Goal: Information Seeking & Learning: Learn about a topic

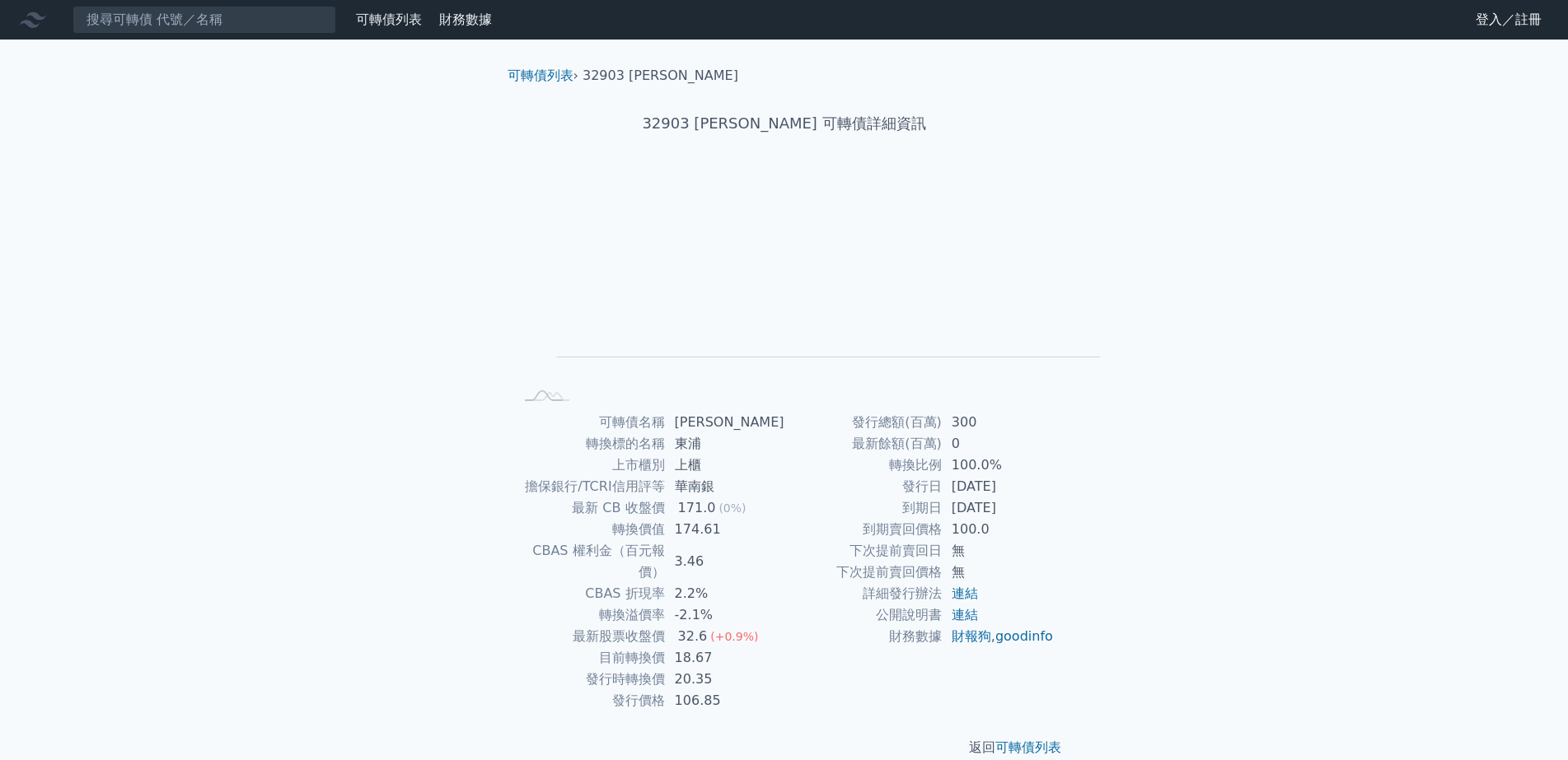
scroll to position [69, 0]
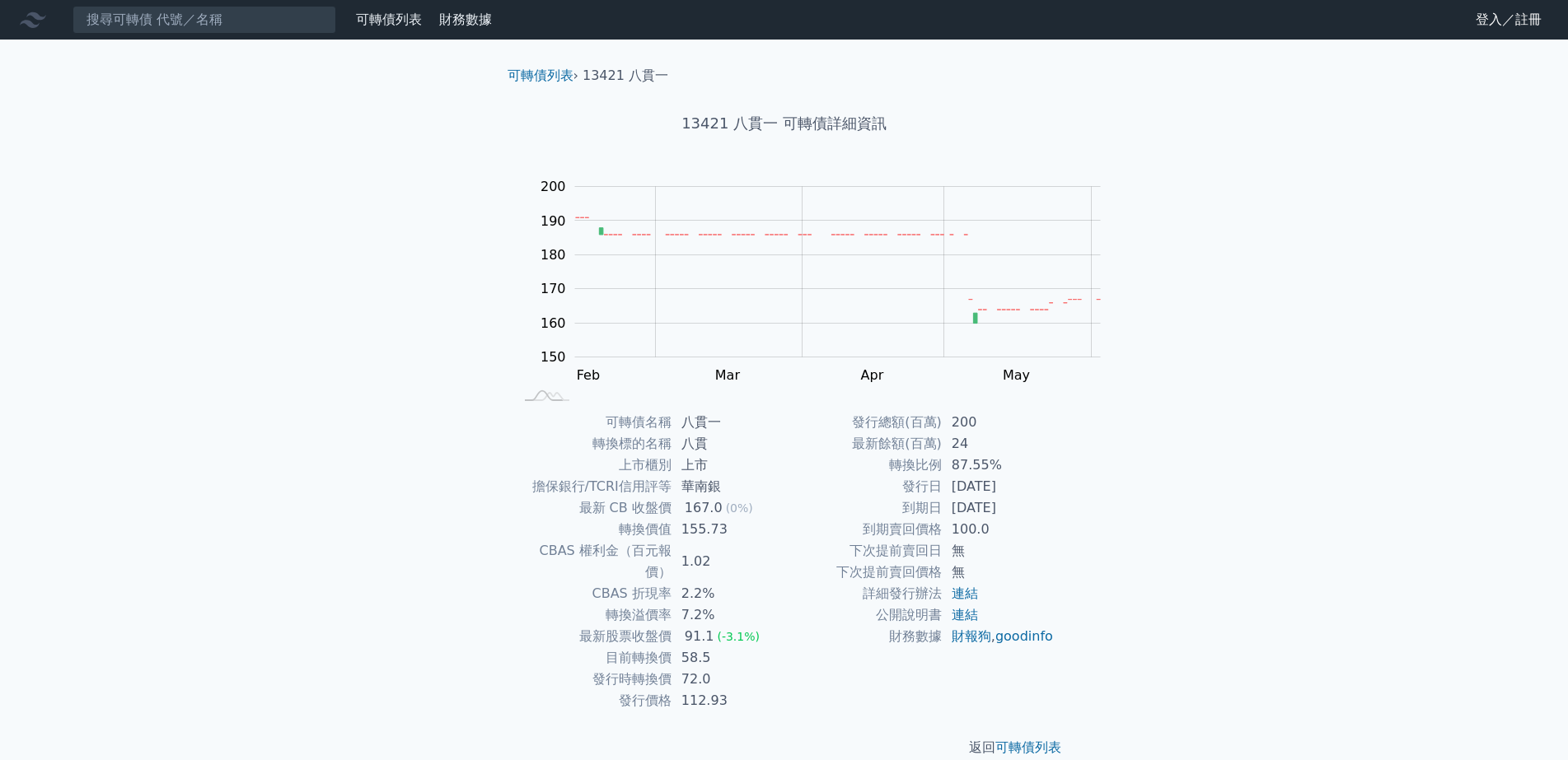
scroll to position [69, 0]
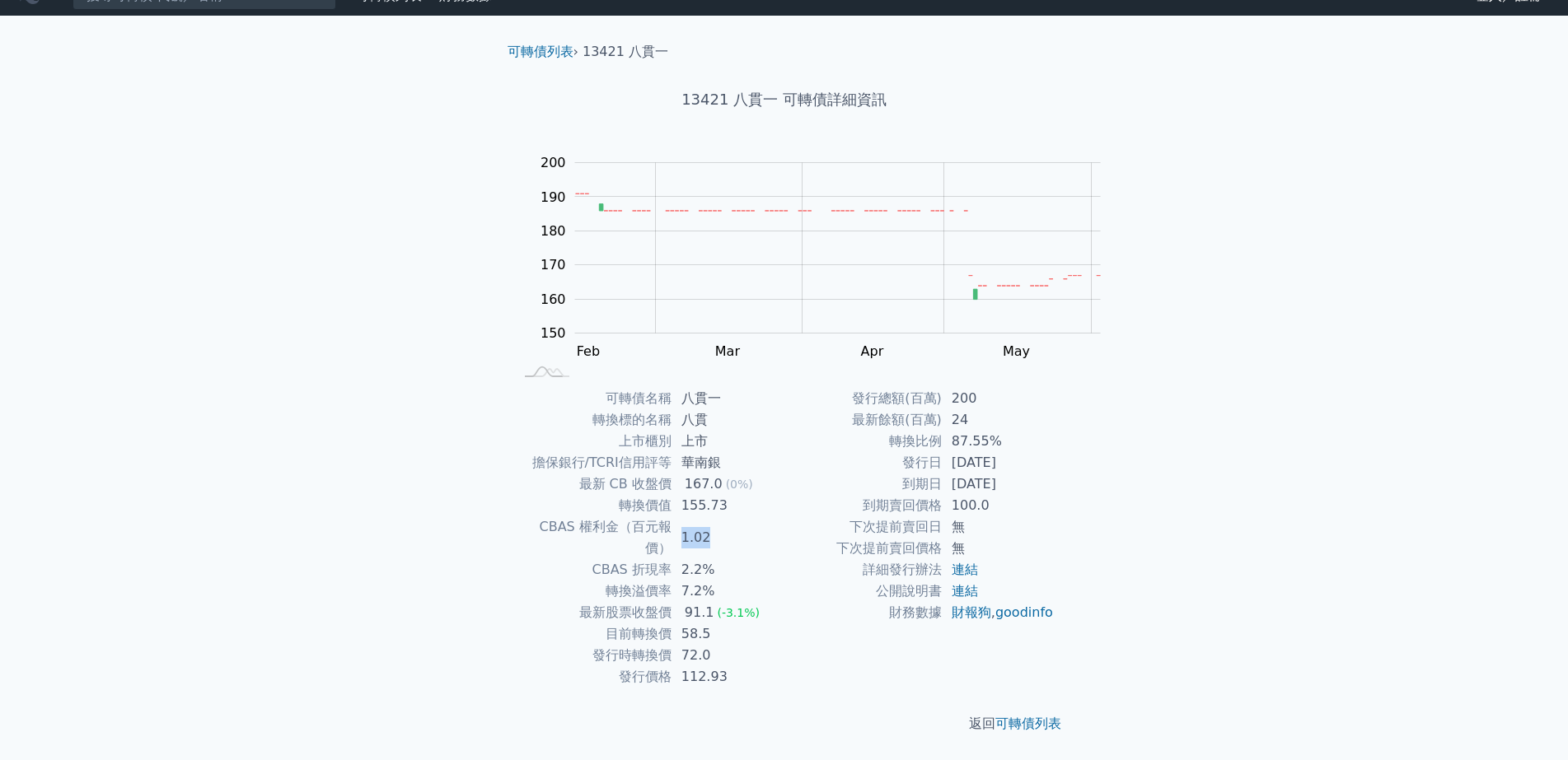
click at [736, 523] on td "1.02" at bounding box center [727, 538] width 113 height 43
drag, startPoint x: 678, startPoint y: 543, endPoint x: 722, endPoint y: 545, distance: 44.0
click at [722, 560] on td "2.2%" at bounding box center [727, 570] width 113 height 21
drag, startPoint x: 540, startPoint y: 590, endPoint x: 626, endPoint y: 596, distance: 86.2
click at [626, 602] on td "最新股票收盤價" at bounding box center [592, 612] width 158 height 21
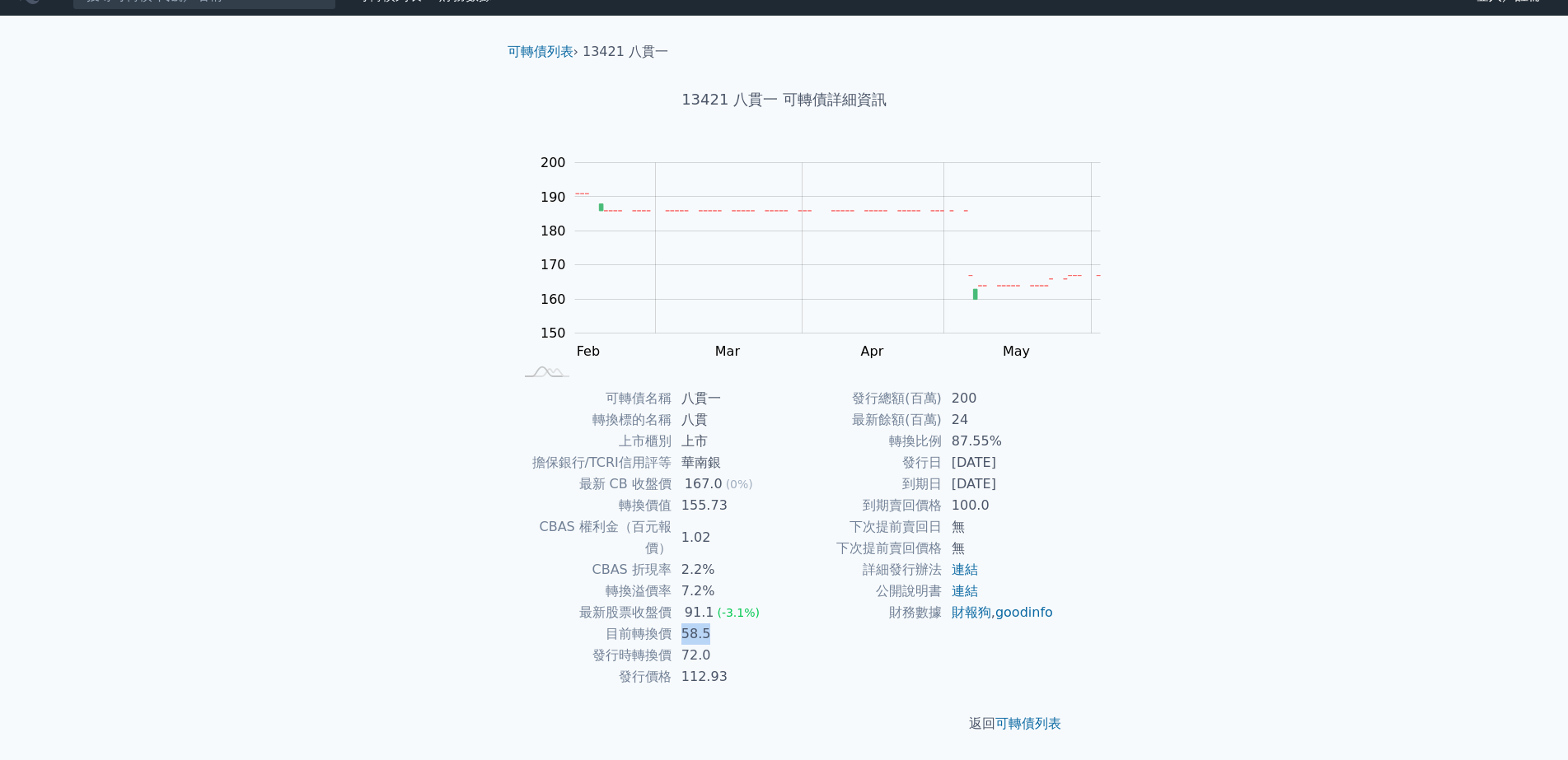
drag, startPoint x: 667, startPoint y: 618, endPoint x: 707, endPoint y: 619, distance: 40.0
click at [707, 623] on td "58.5" at bounding box center [727, 633] width 113 height 21
drag, startPoint x: 704, startPoint y: 638, endPoint x: 743, endPoint y: 644, distance: 39.5
click at [743, 645] on td "72.0" at bounding box center [727, 655] width 113 height 21
click at [777, 672] on td "112.93" at bounding box center [727, 676] width 113 height 21
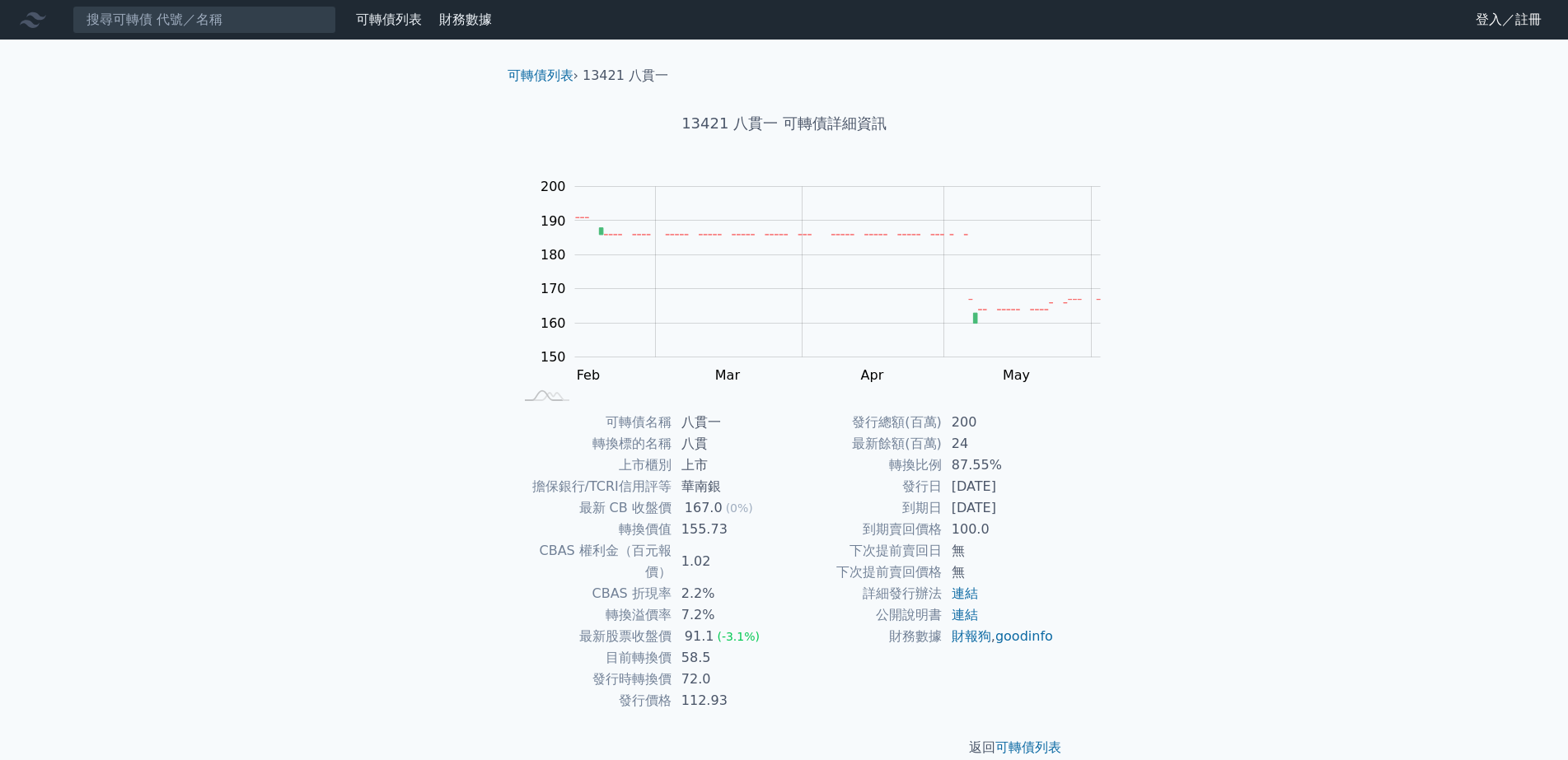
scroll to position [69, 0]
